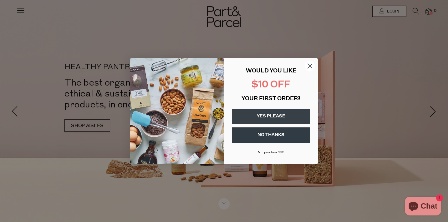
click at [310, 65] on icon "Close dialog" at bounding box center [310, 66] width 4 height 4
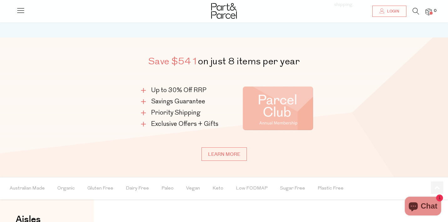
scroll to position [316, 0]
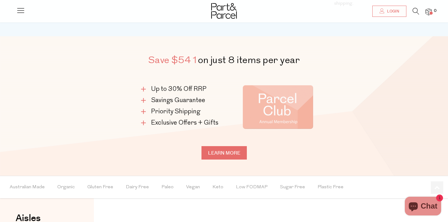
click at [225, 155] on link "Learn more" at bounding box center [223, 152] width 45 height 13
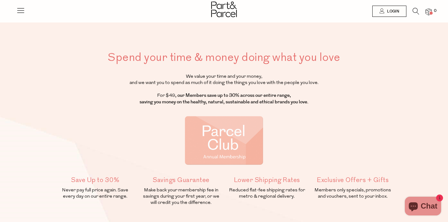
click at [20, 11] on icon at bounding box center [20, 10] width 9 height 9
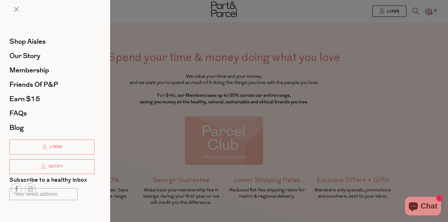
click at [178, 94] on div at bounding box center [224, 111] width 448 height 222
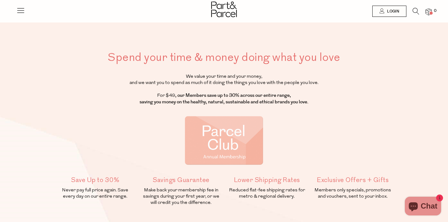
click at [21, 10] on icon at bounding box center [20, 10] width 9 height 9
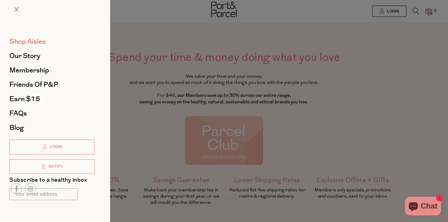
click at [38, 43] on span "Shop Aisles" at bounding box center [27, 42] width 36 height 10
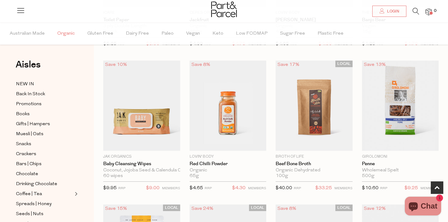
click at [57, 33] on span "Organic" at bounding box center [66, 34] width 18 height 22
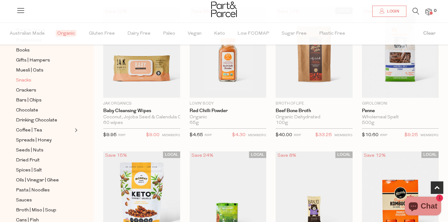
scroll to position [68, 0]
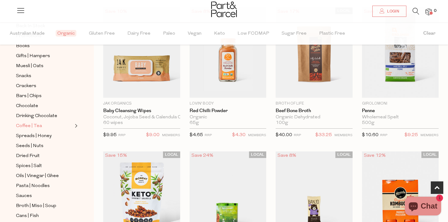
click at [49, 126] on link "Coffee | Tea" at bounding box center [44, 126] width 57 height 8
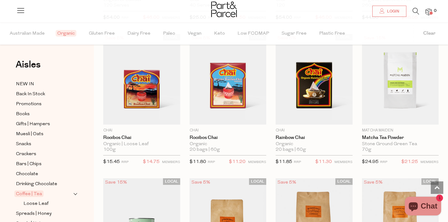
scroll to position [2040, 0]
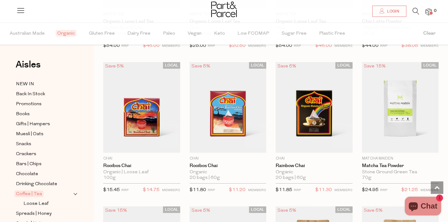
click at [417, 10] on icon at bounding box center [415, 11] width 7 height 7
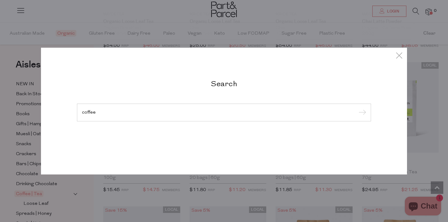
type input "coffee"
click at [356, 108] on input "submit" at bounding box center [360, 112] width 9 height 9
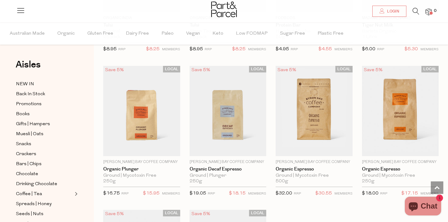
scroll to position [1595, 0]
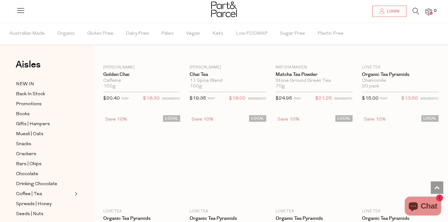
scroll to position [3274, 0]
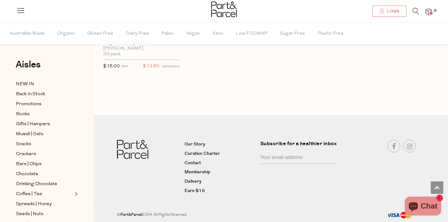
scroll to position [3735, 0]
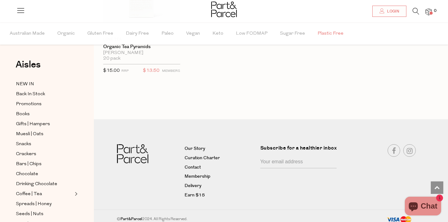
click at [321, 34] on span "Plastic Free" at bounding box center [330, 34] width 26 height 22
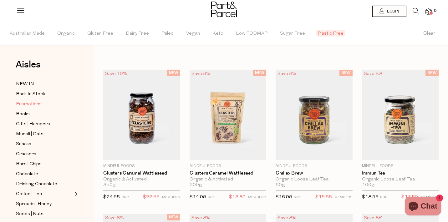
click at [37, 106] on span "Promotions" at bounding box center [29, 105] width 26 height 8
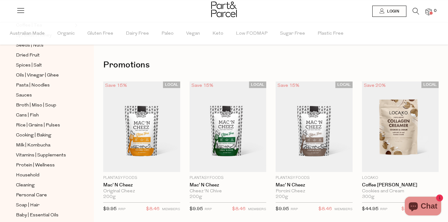
scroll to position [169, 0]
click at [53, 124] on span "Rice | Grains | Pulses" at bounding box center [38, 126] width 44 height 8
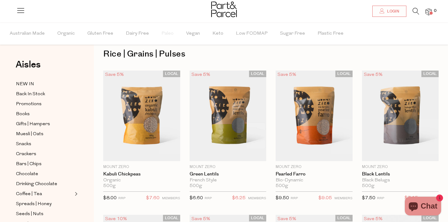
scroll to position [13, 0]
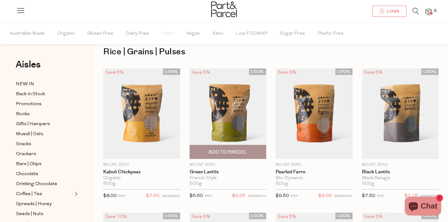
click at [240, 119] on img at bounding box center [227, 113] width 77 height 91
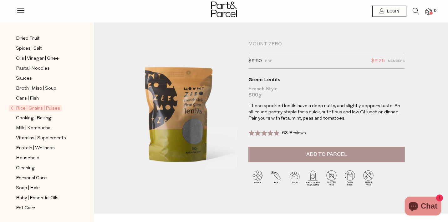
scroll to position [2, 0]
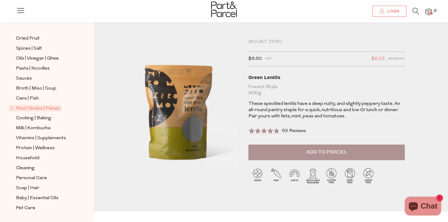
click at [21, 14] on icon at bounding box center [20, 10] width 9 height 9
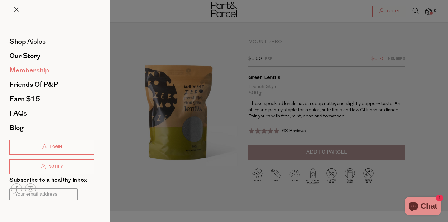
click at [37, 70] on span "Membership" at bounding box center [29, 70] width 40 height 10
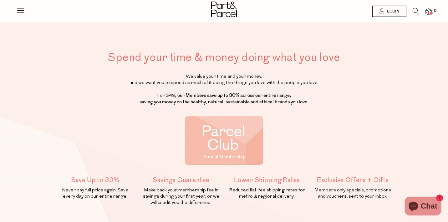
click at [22, 12] on icon at bounding box center [20, 10] width 9 height 9
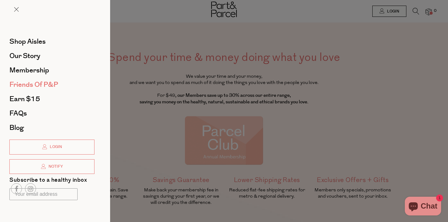
click at [41, 83] on span "Friends of P&P" at bounding box center [33, 85] width 49 height 10
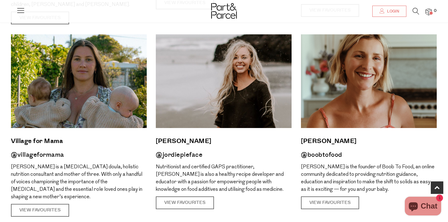
scroll to position [252, 0]
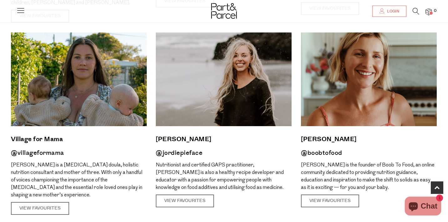
click at [21, 9] on icon at bounding box center [20, 10] width 9 height 9
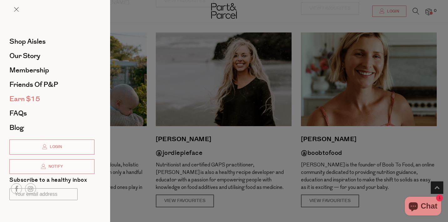
click at [34, 97] on span "Earn $15" at bounding box center [24, 99] width 31 height 10
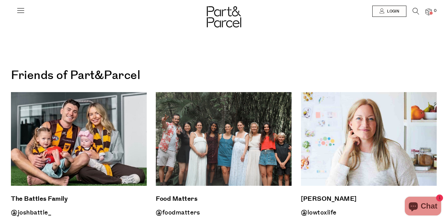
click at [18, 8] on icon at bounding box center [20, 10] width 9 height 9
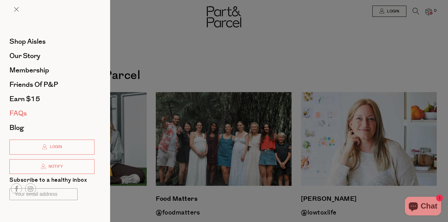
click at [25, 113] on span "FAQs" at bounding box center [18, 113] width 18 height 10
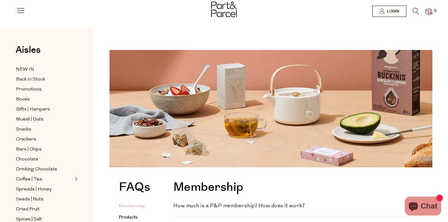
click at [281, 203] on h4 "How much is a P&P membership? How does it work?" at bounding box center [292, 205] width 239 height 5
click at [177, 203] on work\? "How much is a P&P membership? How does it work?" at bounding box center [175, 205] width 4 height 4
checkbox work\? "true"
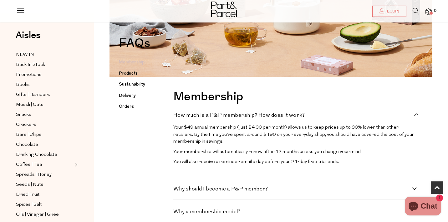
scroll to position [96, 0]
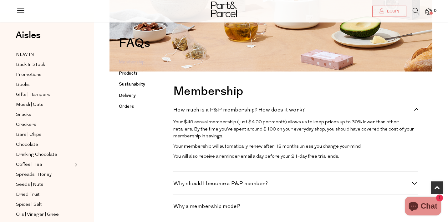
click at [408, 181] on h4 "Why should I become a P&P member?" at bounding box center [292, 183] width 239 height 5
click at [177, 181] on member\? "Why should I become a P&P member?" at bounding box center [175, 183] width 4 height 4
checkbox member\? "true"
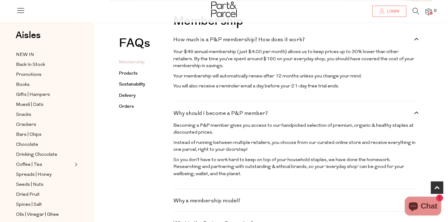
scroll to position [167, 0]
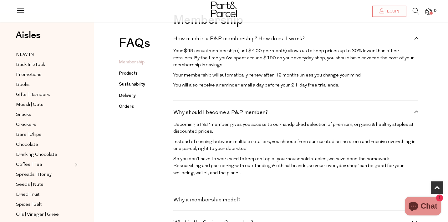
click at [413, 198] on label "Why a membership model?" at bounding box center [295, 200] width 245 height 5
click at [177, 198] on model\? "Why a membership model?" at bounding box center [175, 200] width 4 height 4
checkbox model\? "true"
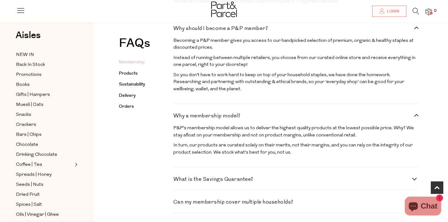
scroll to position [253, 0]
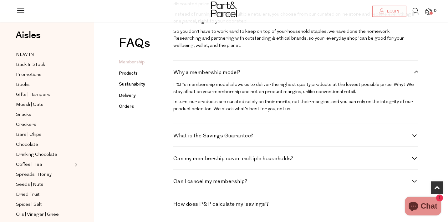
click at [371, 202] on h4 "How does P&P calculate my ‘savings’?" at bounding box center [292, 204] width 239 height 5
click at [177, 202] on ‘savings’\? "How does P&P calculate my ‘savings’?" at bounding box center [175, 204] width 4 height 4
checkbox ‘savings’\? "true"
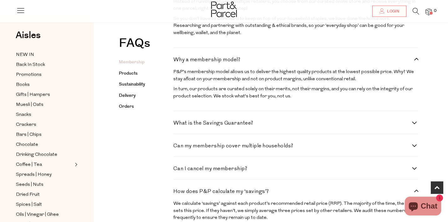
scroll to position [310, 0]
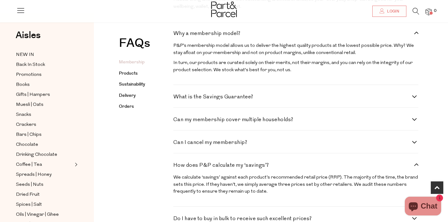
click at [412, 216] on label "Do I have to buy in bulk to receive such excellent prices?" at bounding box center [295, 218] width 245 height 5
click at [177, 216] on prices\? "Do I have to buy in bulk to receive such excellent prices?" at bounding box center [175, 218] width 4 height 4
checkbox prices\? "true"
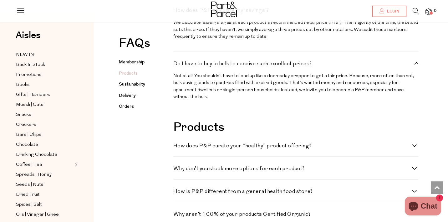
scroll to position [490, 0]
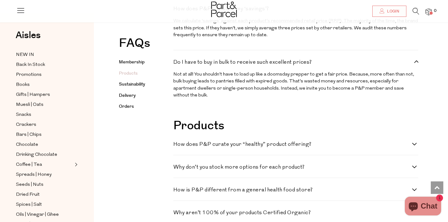
click at [415, 210] on label "Why aren’t 100% of your products Certified Organic?" at bounding box center [295, 212] width 245 height 5
click at [177, 210] on Organic\? "Why aren’t 100% of your products Certified Organic?" at bounding box center [175, 212] width 4 height 4
checkbox Organic\? "true"
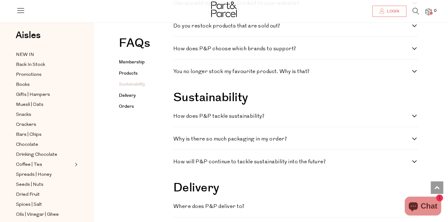
scroll to position [883, 0]
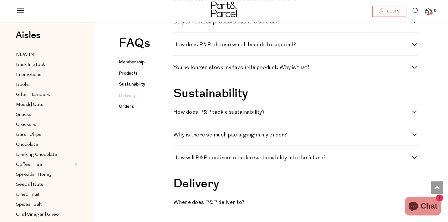
click at [410, 222] on h4 "How much does delivery cost?" at bounding box center [292, 225] width 239 height 5
click at [177, 222] on cost\? "How much does delivery cost?" at bounding box center [175, 225] width 4 height 4
checkbox cost\? "true"
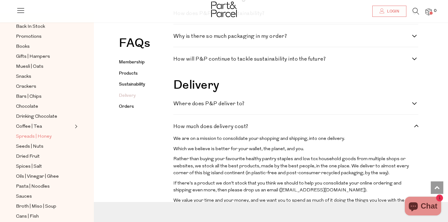
scroll to position [40, 0]
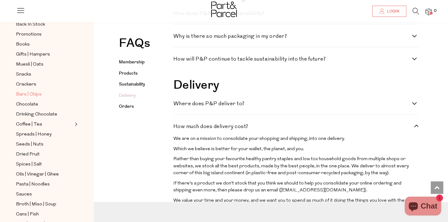
click at [51, 95] on link "Bars | Chips" at bounding box center [44, 95] width 57 height 8
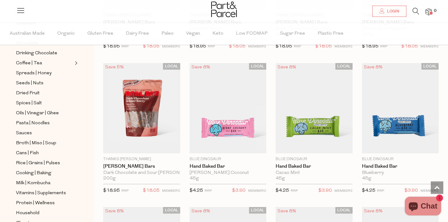
scroll to position [133, 0]
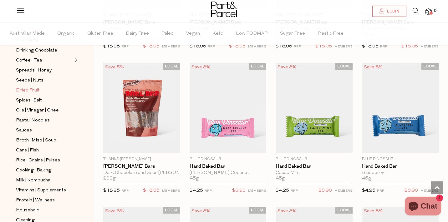
click at [38, 89] on span "Dried Fruit" at bounding box center [28, 91] width 24 height 8
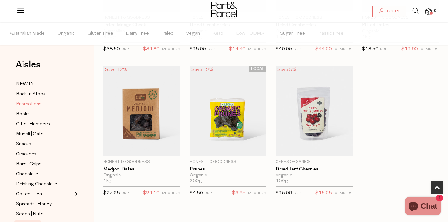
click at [30, 104] on span "Promotions" at bounding box center [29, 105] width 26 height 8
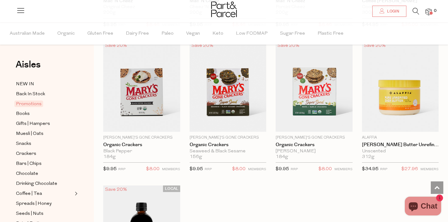
scroll to position [33, 0]
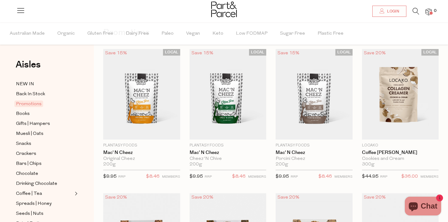
click at [415, 11] on icon at bounding box center [415, 11] width 7 height 7
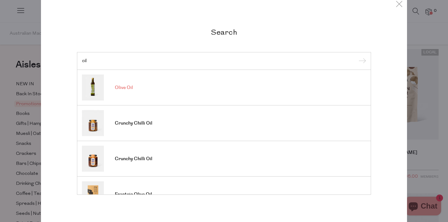
type input "oil"
click at [169, 86] on link "Olive Oil" at bounding box center [224, 88] width 284 height 26
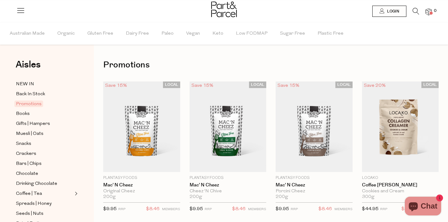
click at [418, 8] on icon at bounding box center [415, 11] width 7 height 7
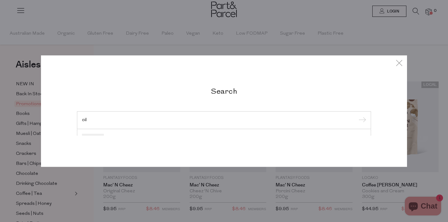
type input "oil"
click at [356, 116] on input "submit" at bounding box center [360, 120] width 9 height 9
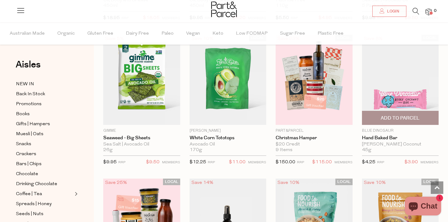
scroll to position [613, 0]
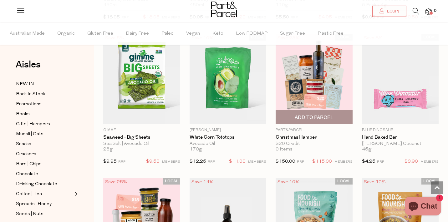
click at [314, 91] on img at bounding box center [313, 79] width 77 height 91
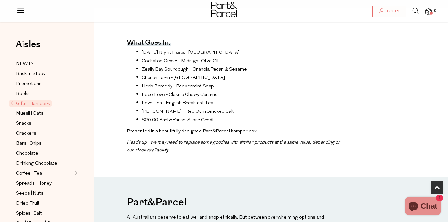
scroll to position [256, 0]
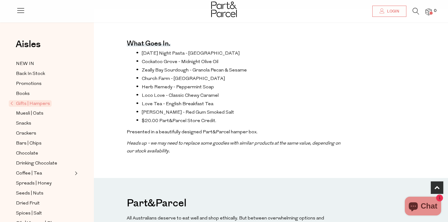
click at [11, 103] on span "Gifts | Hampers" at bounding box center [30, 103] width 43 height 7
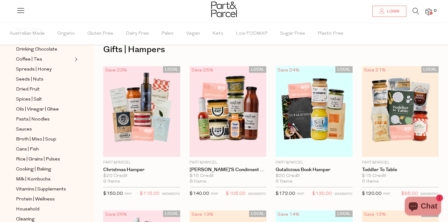
scroll to position [138, 0]
